Goal: Task Accomplishment & Management: Use online tool/utility

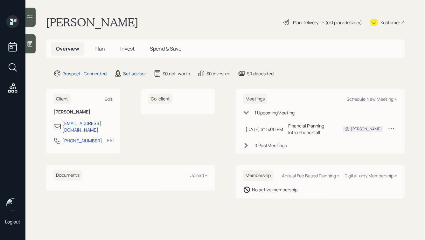
click at [32, 43] on icon at bounding box center [30, 43] width 5 height 5
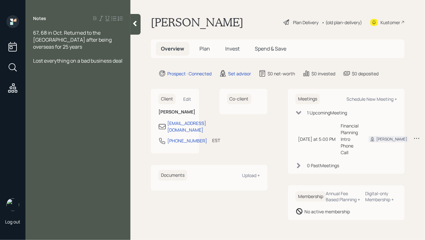
click at [95, 38] on span "67, 68 in Oct. Returned to the [GEOGRAPHIC_DATA] after being overseas for 25 ye…" at bounding box center [73, 39] width 80 height 21
click at [62, 78] on div "SS:" at bounding box center [78, 74] width 90 height 7
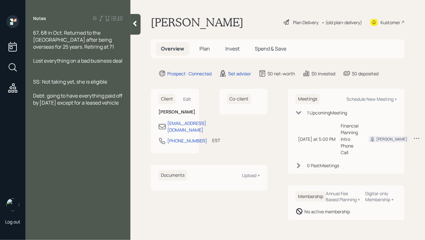
click at [39, 71] on div at bounding box center [78, 67] width 90 height 7
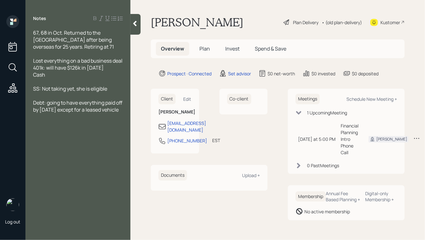
click at [51, 64] on div "Lost everything on a bad business deal" at bounding box center [78, 60] width 90 height 7
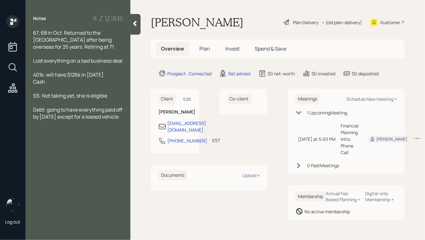
click at [49, 49] on div "67, 68 in Oct. Returned to the [GEOGRAPHIC_DATA] after being overseas for 25 ye…" at bounding box center [78, 39] width 90 height 21
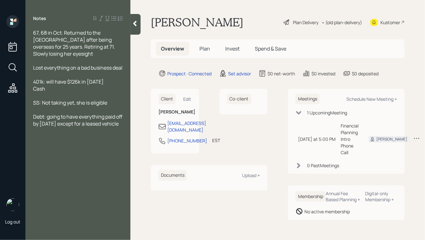
click at [56, 92] on div "Cash" at bounding box center [78, 88] width 90 height 7
drag, startPoint x: 76, startPoint y: 88, endPoint x: 43, endPoint y: 67, distance: 38.9
click at [43, 68] on div "67, 68 in Oct. Returned to the [GEOGRAPHIC_DATA] after being overseas for 25 ye…" at bounding box center [78, 81] width 90 height 105
click at [33, 64] on span "Lost everything on a bad business deal" at bounding box center [77, 67] width 89 height 7
drag, startPoint x: 34, startPoint y: 61, endPoint x: 70, endPoint y: 92, distance: 47.4
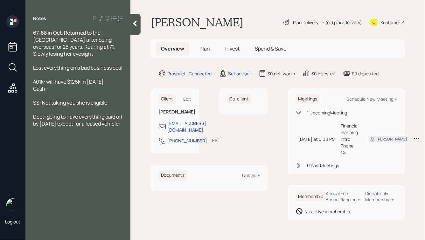
click at [70, 92] on div "67, 68 in Oct. Returned to the [GEOGRAPHIC_DATA] after being overseas for 25 ye…" at bounding box center [78, 81] width 90 height 105
click at [70, 92] on div "Cash:" at bounding box center [78, 88] width 90 height 7
click at [132, 24] on icon at bounding box center [135, 23] width 6 height 6
